Goal: Task Accomplishment & Management: Use online tool/utility

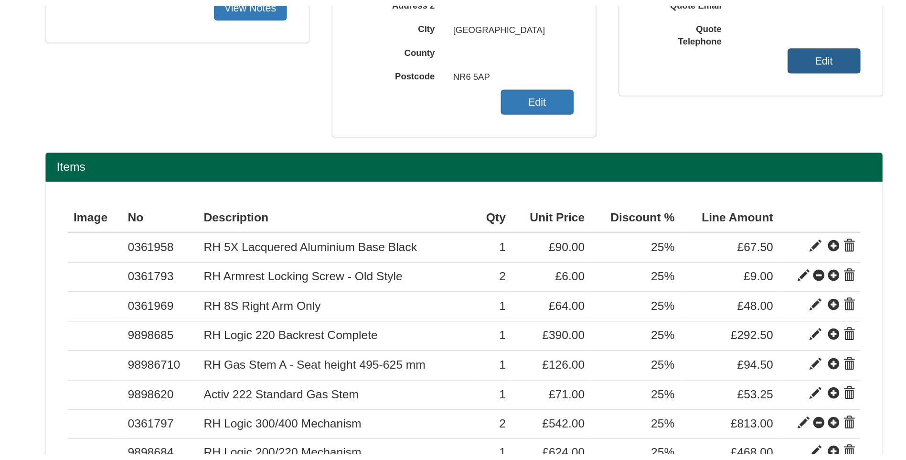
scroll to position [196, 0]
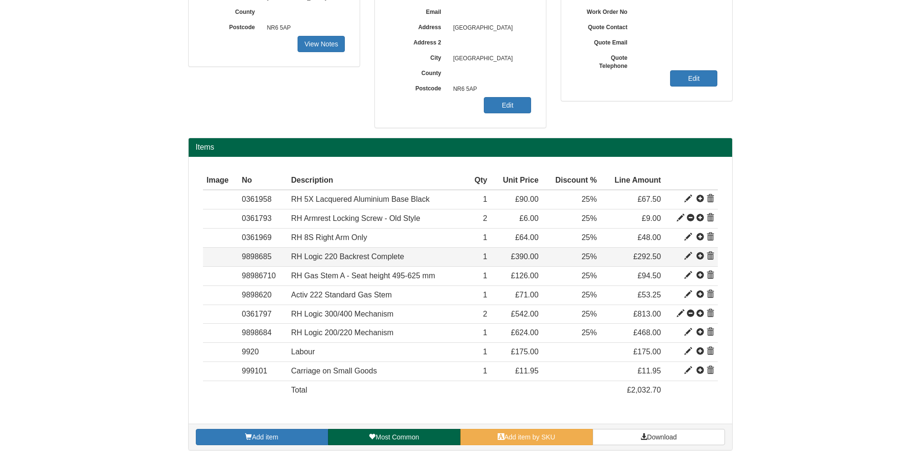
click at [688, 255] on span at bounding box center [689, 256] width 8 height 8
type input "RH Logic 220 Backrest Complete"
type input "Group 2 Fabric: TBC"
type input "170.00"
type input "390.00"
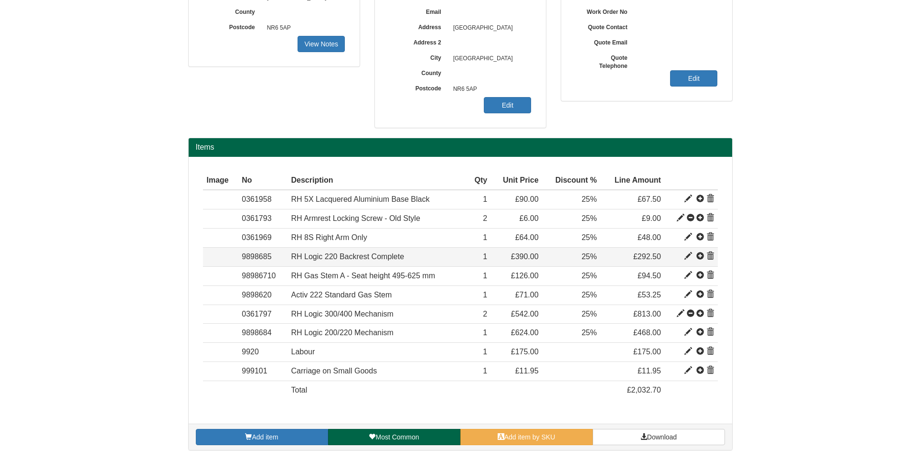
type input "390.00"
type input "1"
type input "25.00"
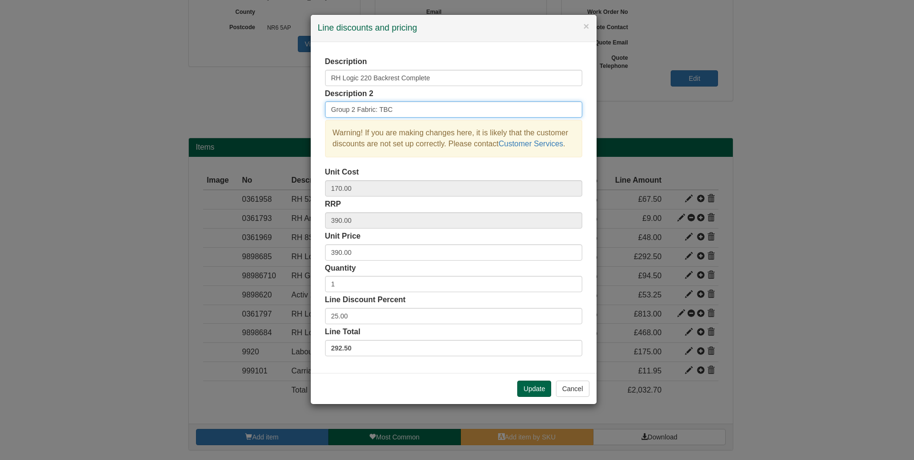
drag, startPoint x: 391, startPoint y: 108, endPoint x: 293, endPoint y: 122, distance: 99.3
click at [300, 121] on div "× Line discounts and pricing Description RH Logic 220 Backrest Complete Descrip…" at bounding box center [457, 230] width 914 height 460
paste input "[PERSON_NAME] 107-9035"
type input "[PERSON_NAME] 107-9035"
click at [528, 356] on button "Update" at bounding box center [534, 388] width 34 height 16
